Goal: Task Accomplishment & Management: Manage account settings

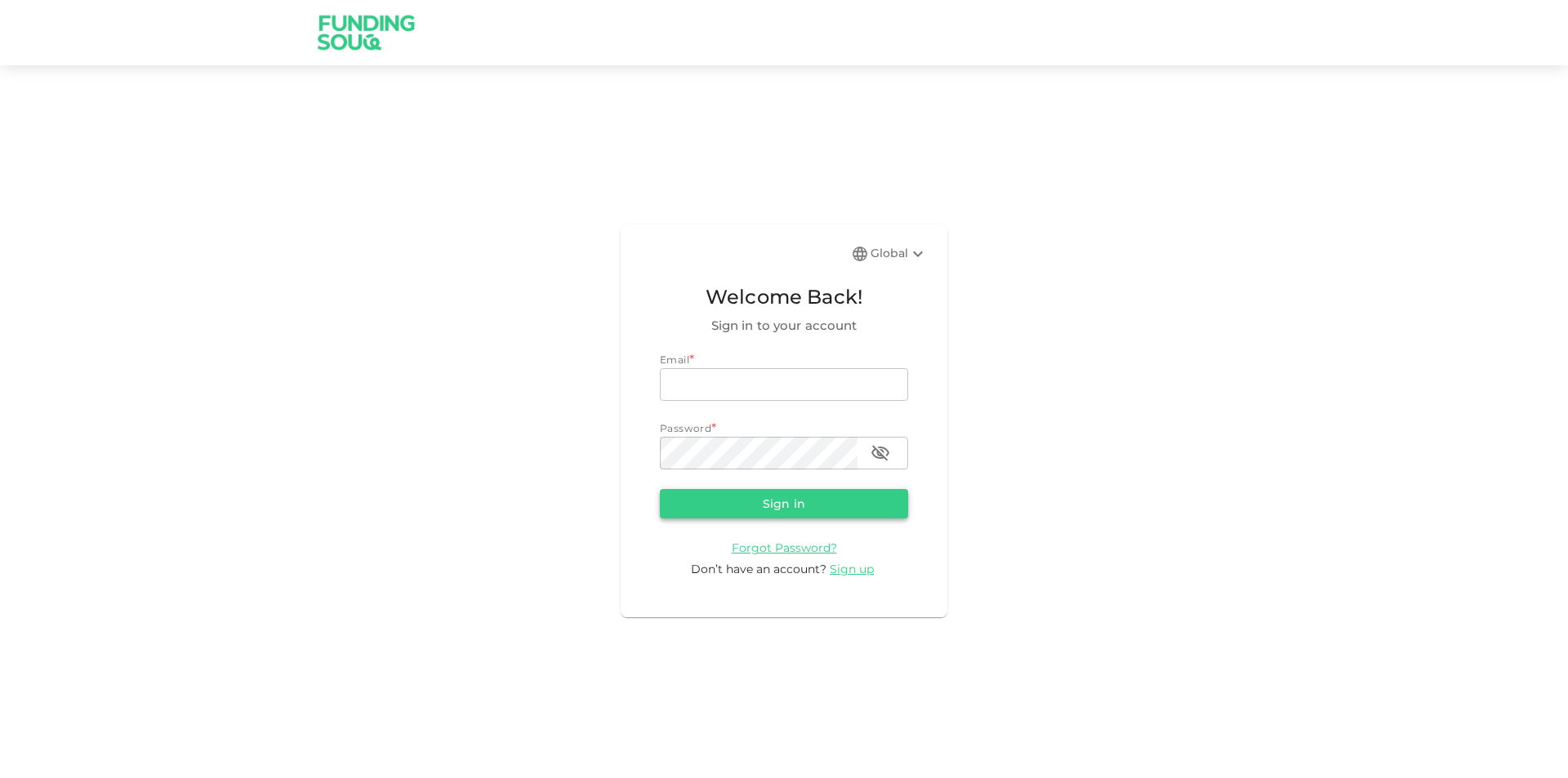
type input "[EMAIL_ADDRESS][DOMAIN_NAME]"
click at [732, 501] on button "Sign in" at bounding box center [784, 503] width 248 height 29
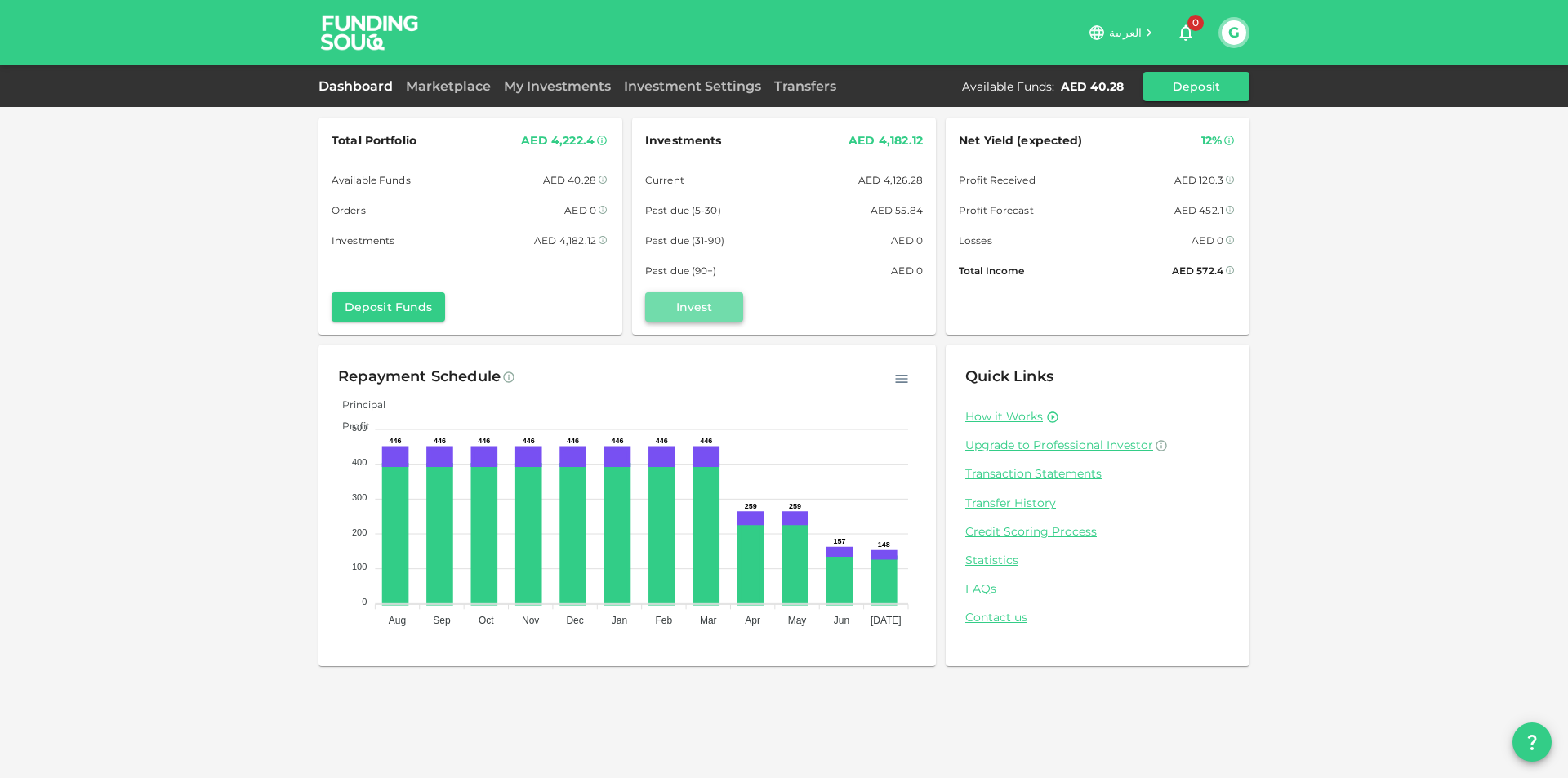
click at [715, 317] on button "Invest" at bounding box center [694, 307] width 98 height 29
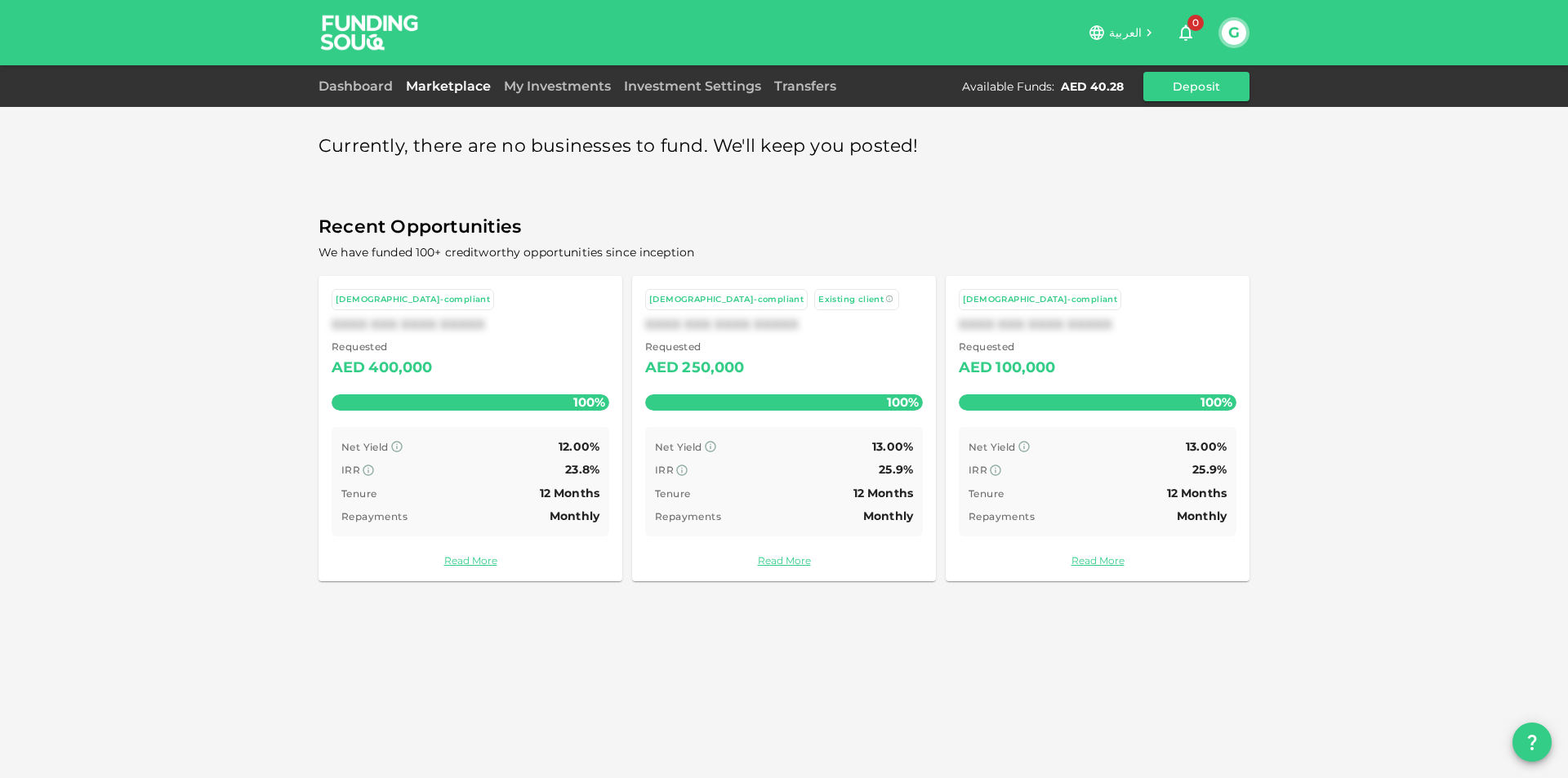
click at [519, 400] on div "100%" at bounding box center [470, 402] width 277 height 17
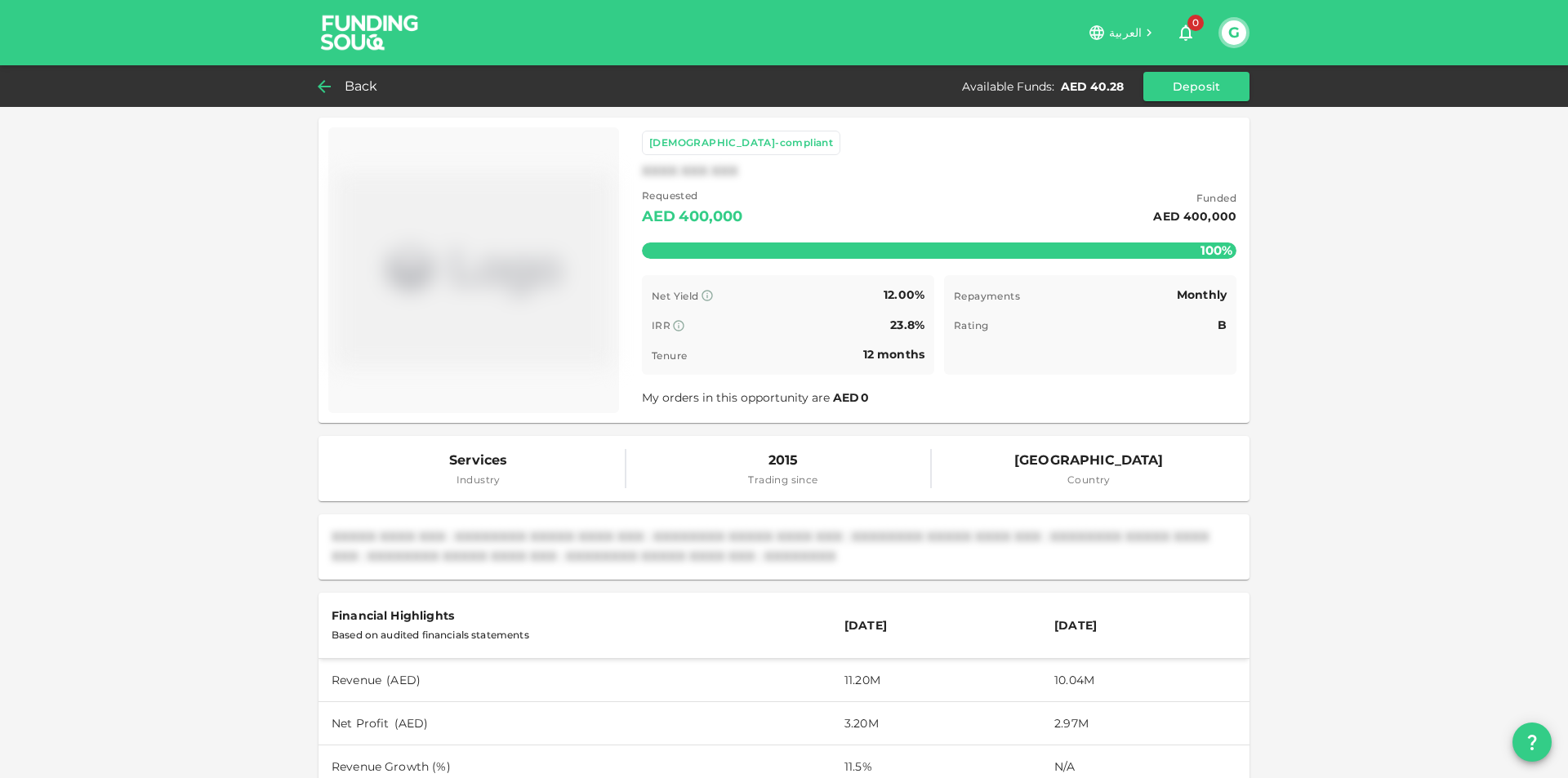
click at [337, 87] on div "Back" at bounding box center [351, 86] width 66 height 22
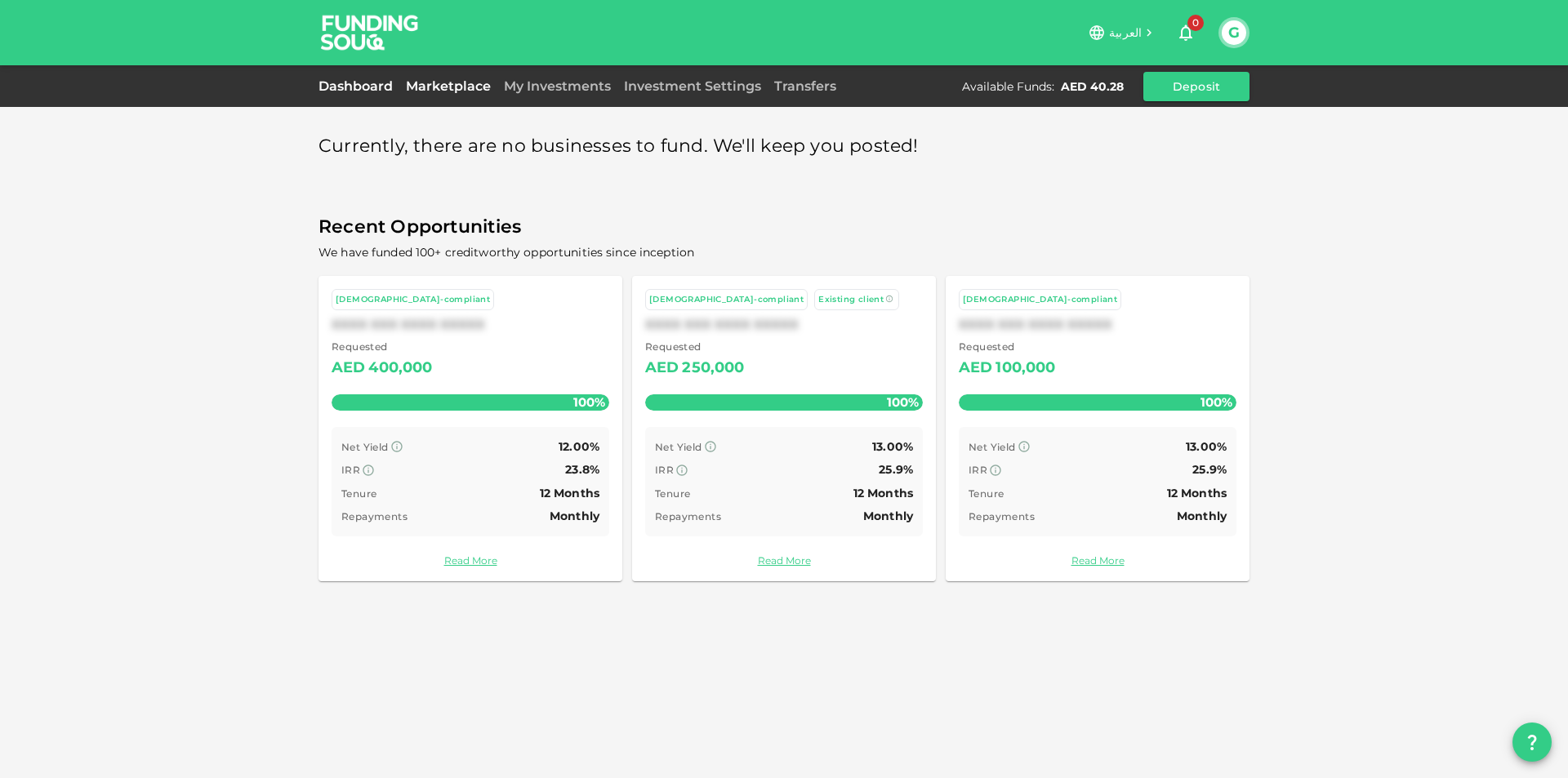
click at [354, 89] on link "Dashboard" at bounding box center [358, 86] width 81 height 16
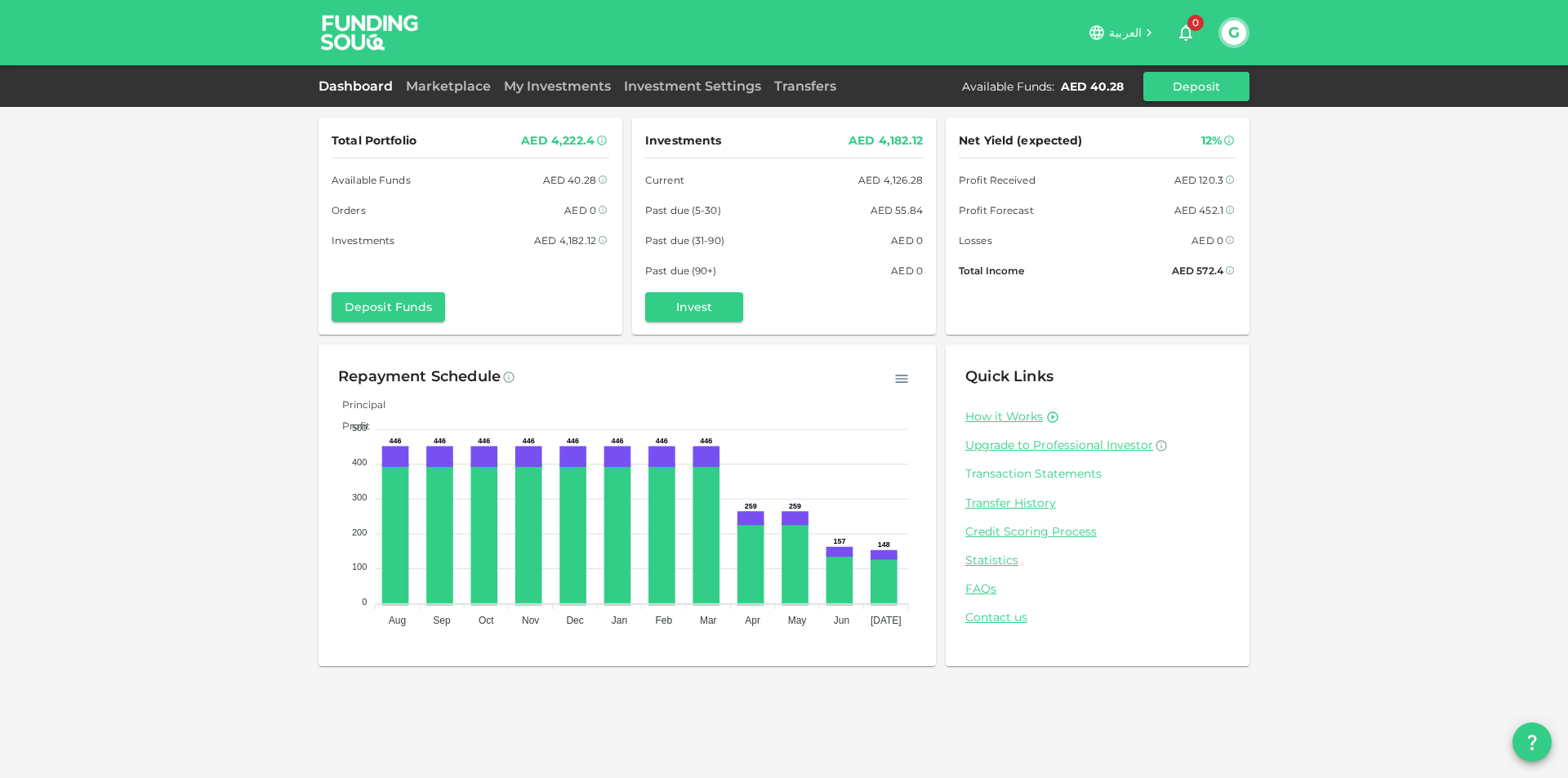
click at [1020, 475] on link "Transaction Statements" at bounding box center [1097, 474] width 265 height 16
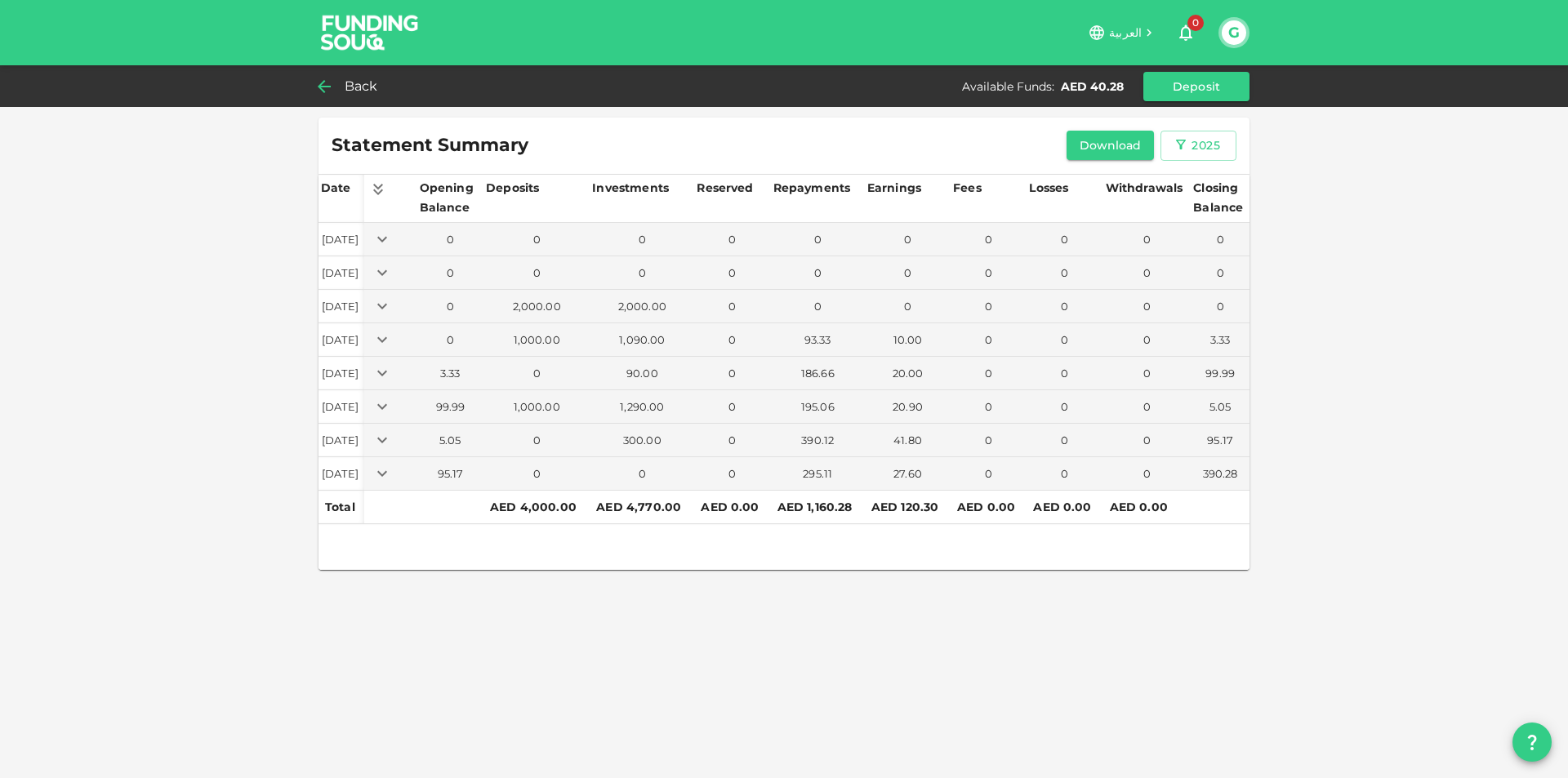
click at [346, 82] on span "Back" at bounding box center [362, 86] width 33 height 22
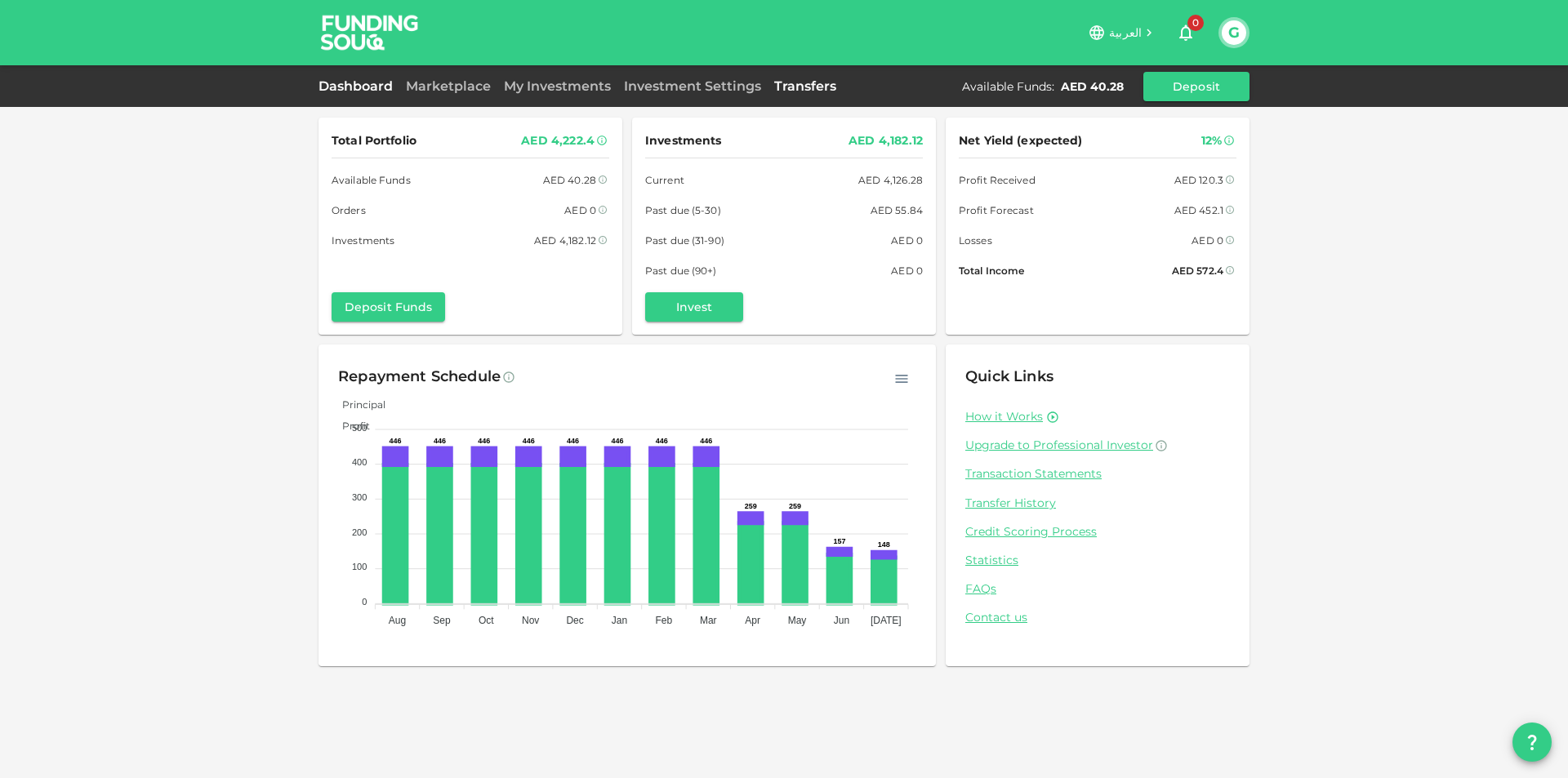
click at [791, 79] on link "Transfers" at bounding box center [805, 86] width 75 height 16
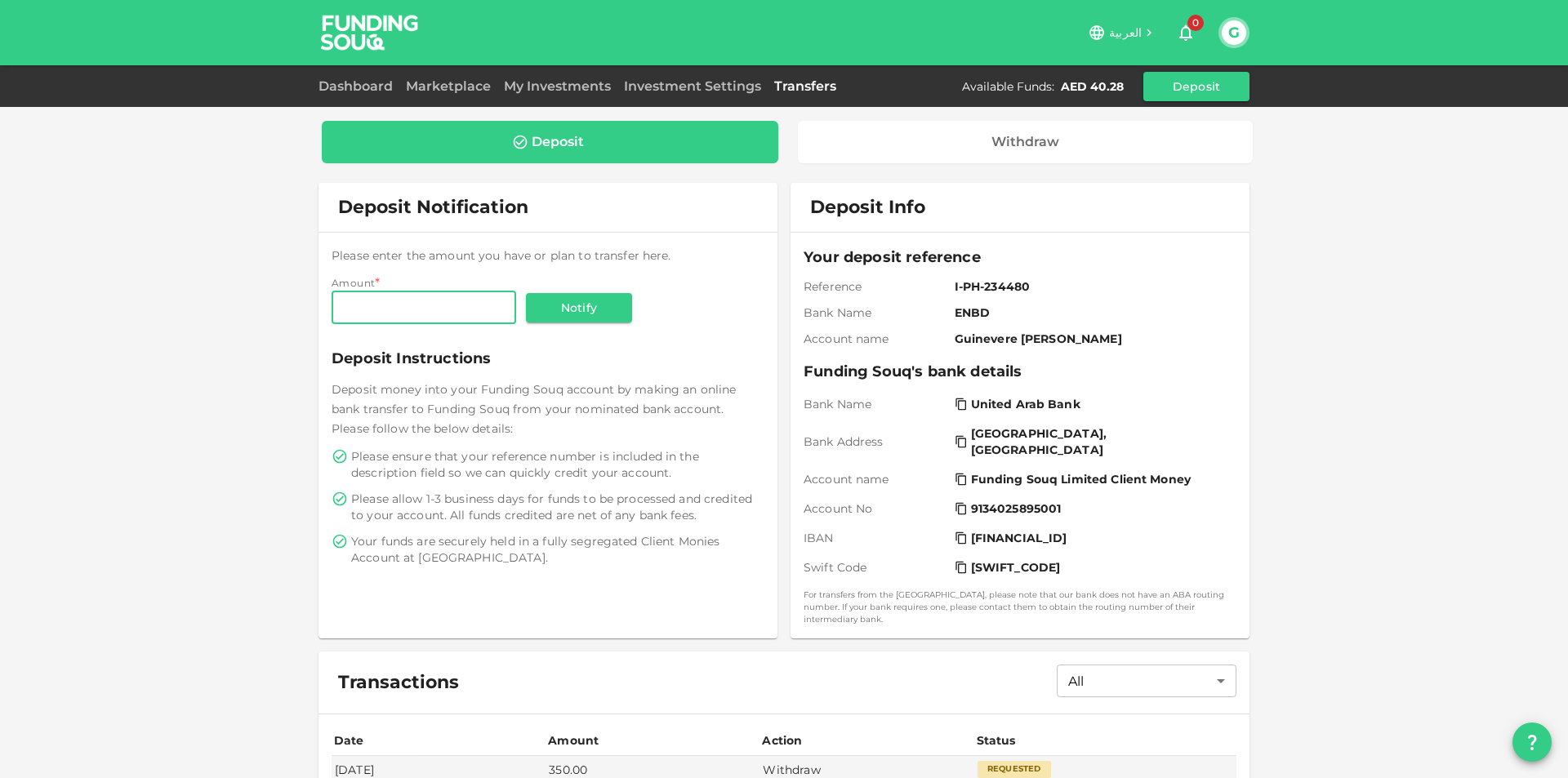
scroll to position [223, 0]
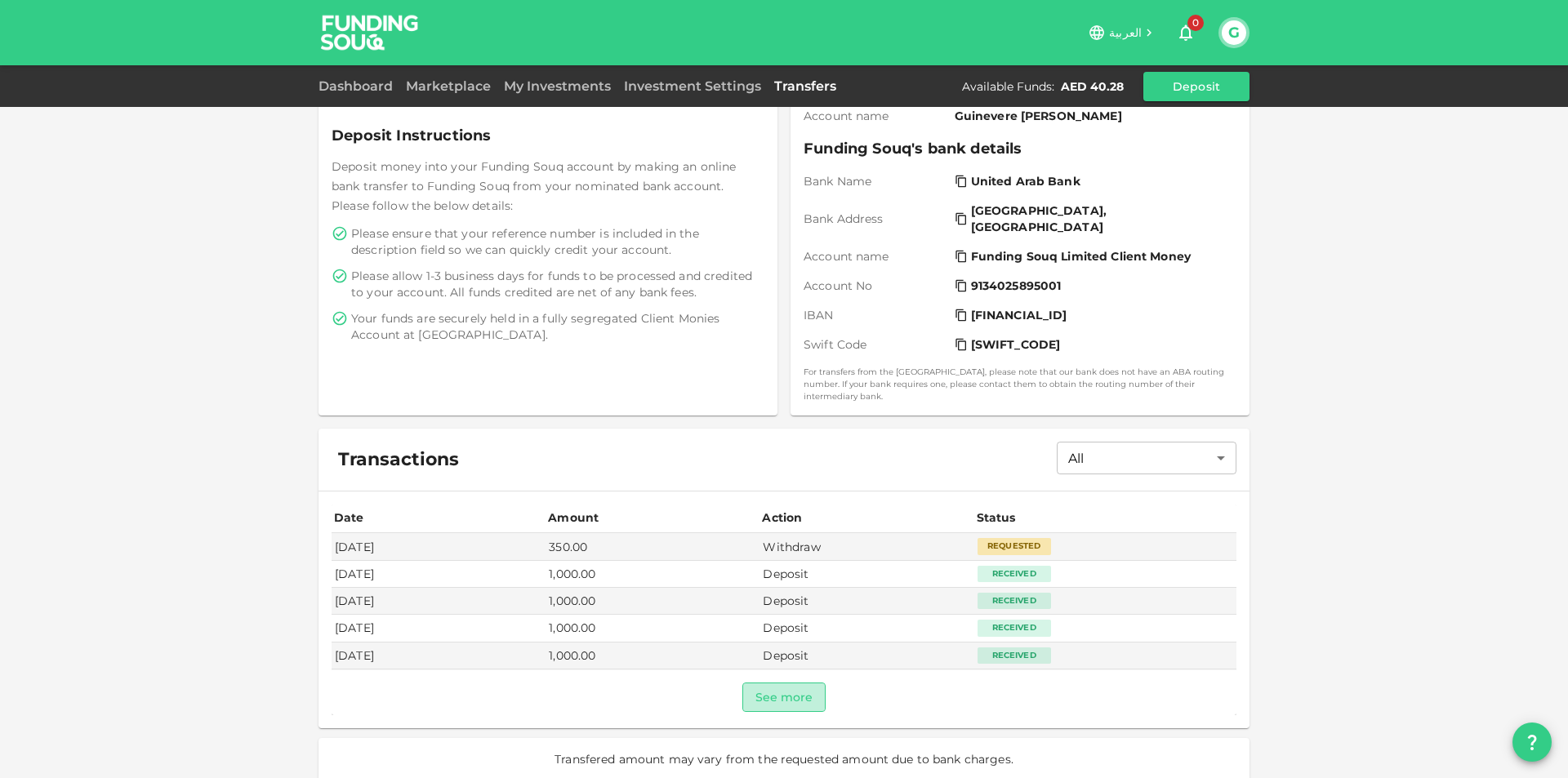
click at [768, 682] on button "See more" at bounding box center [784, 696] width 84 height 29
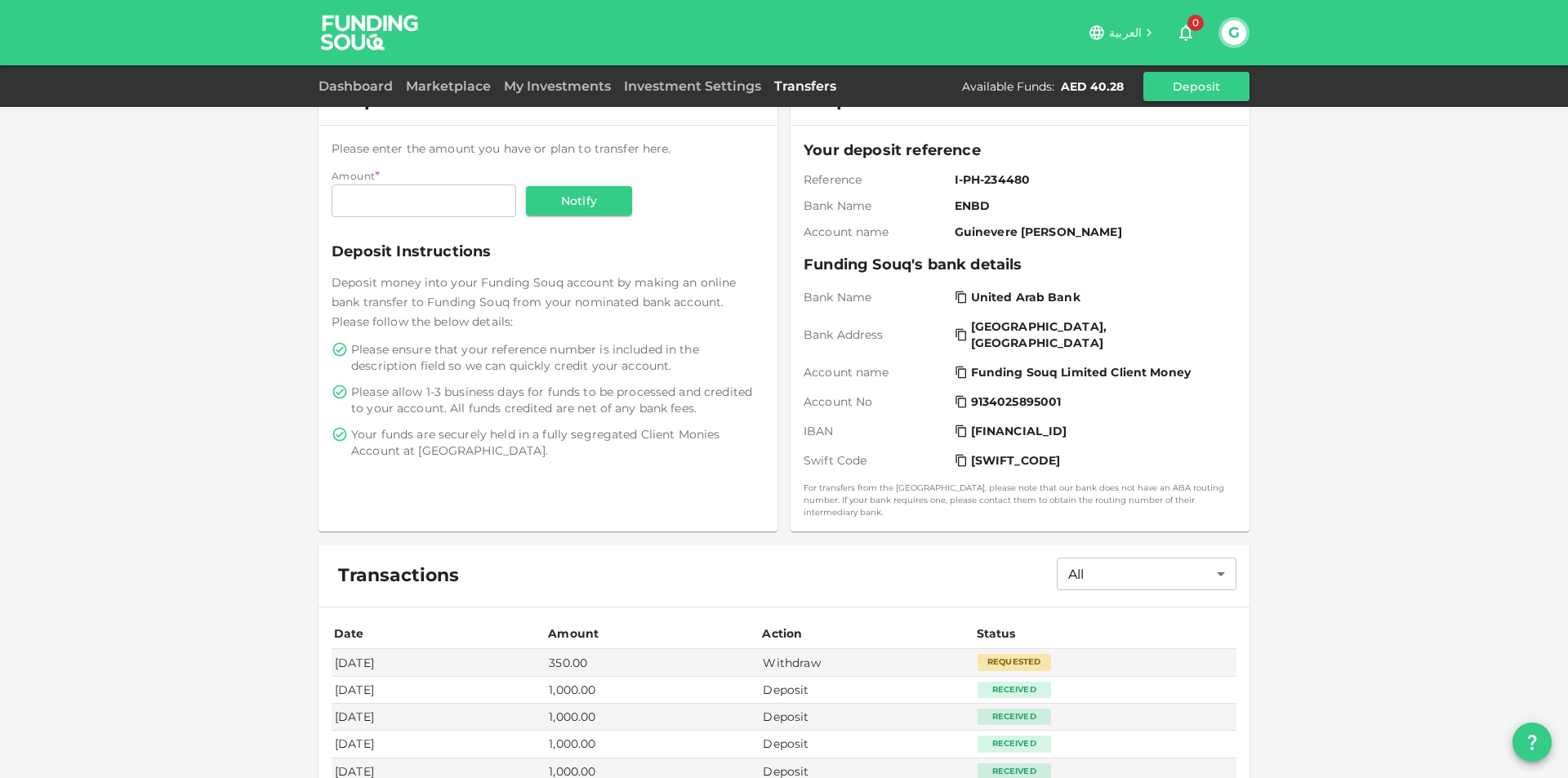
scroll to position [0, 0]
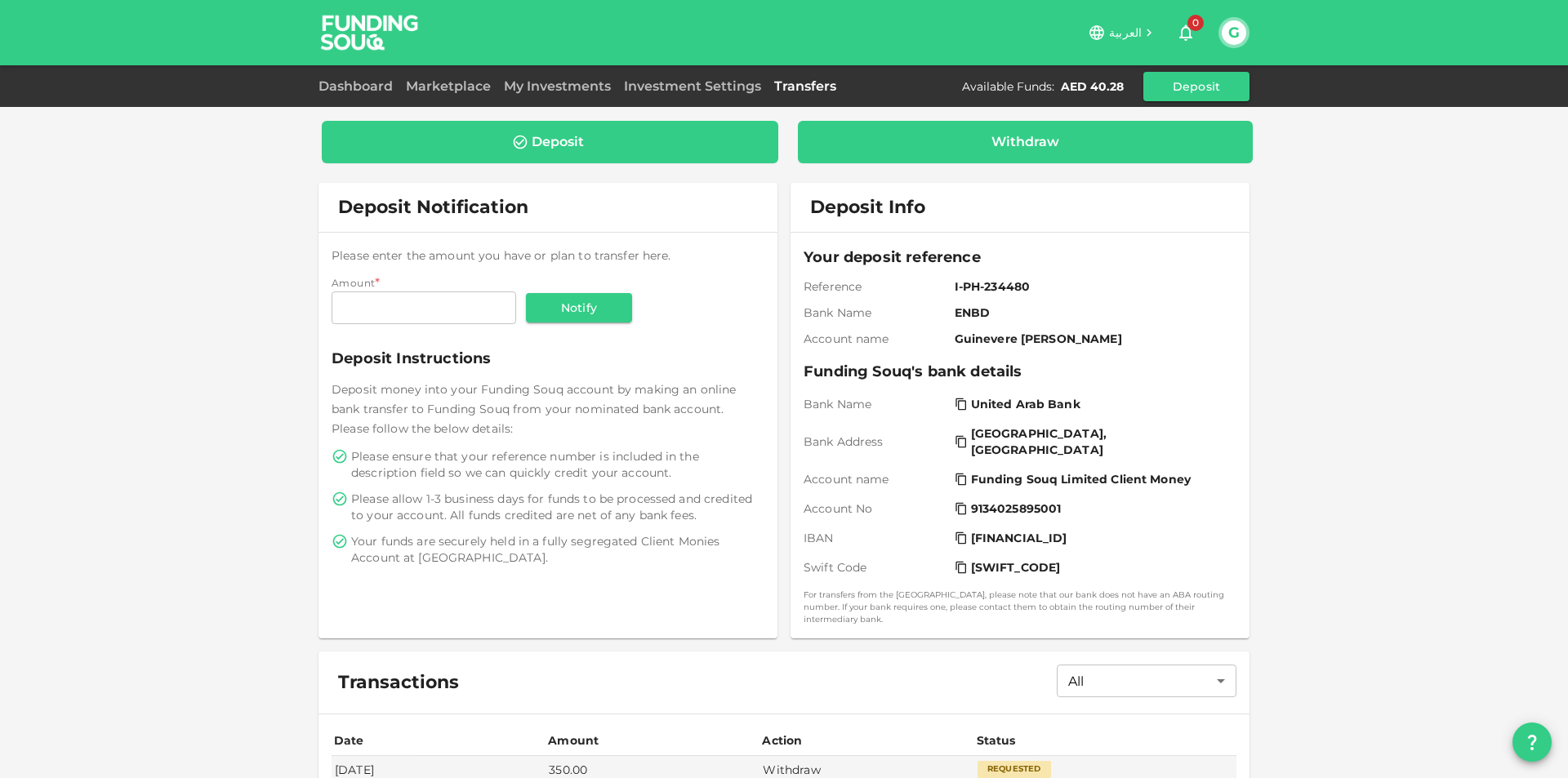
click at [986, 131] on div "Withdraw" at bounding box center [1025, 142] width 456 height 42
